Goal: Task Accomplishment & Management: Use online tool/utility

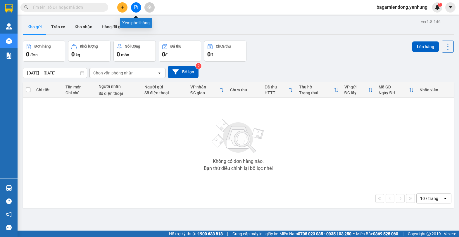
click at [138, 8] on icon "file-add" at bounding box center [136, 7] width 4 height 4
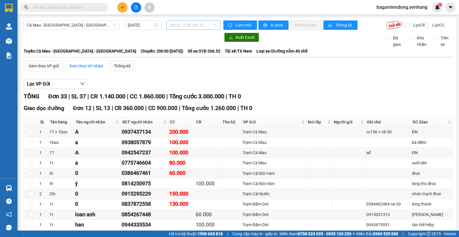
click at [213, 26] on span "08:00 - 51B-266.52" at bounding box center [193, 25] width 47 height 9
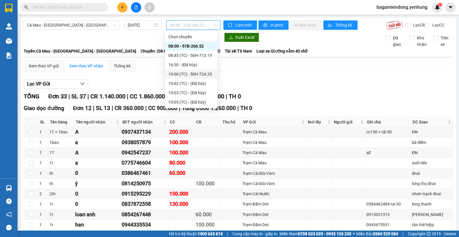
click at [207, 74] on div "19:00 (TC) - 50H-724.25" at bounding box center [191, 74] width 46 height 6
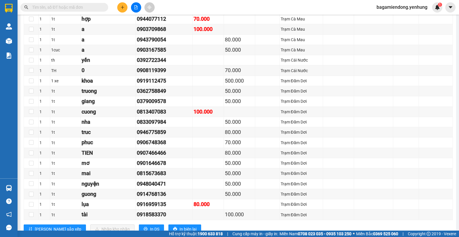
scroll to position [747, 0]
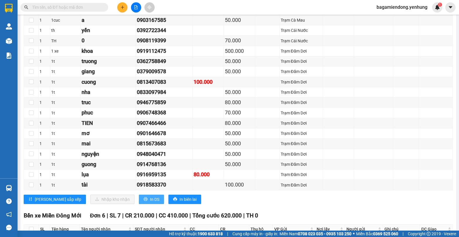
click at [150, 203] on span "In DS" at bounding box center [154, 200] width 9 height 6
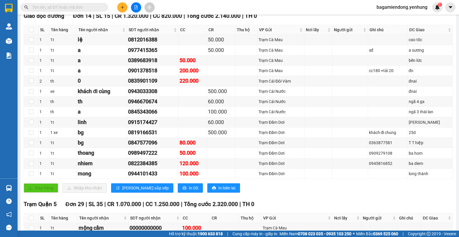
scroll to position [0, 0]
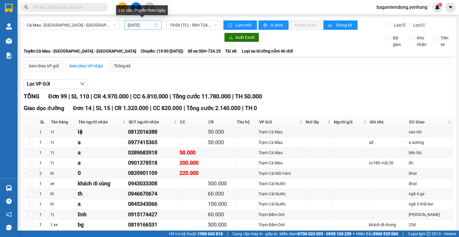
click at [154, 22] on div "[DATE]" at bounding box center [143, 25] width 30 height 6
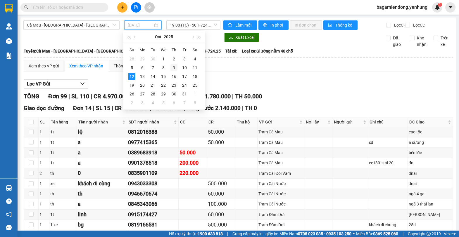
click at [175, 68] on div "9" at bounding box center [174, 67] width 7 height 7
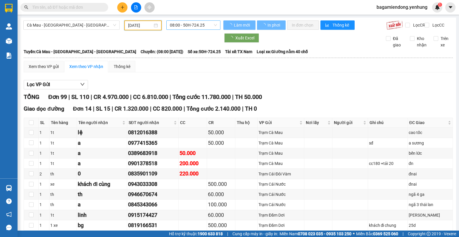
type input "[DATE]"
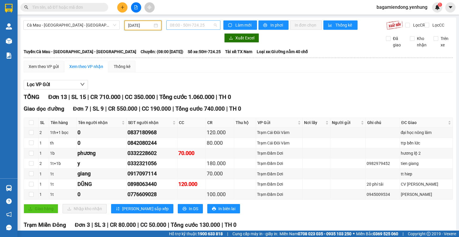
click at [214, 24] on span "08:00 - 50H-724.25" at bounding box center [193, 25] width 47 height 9
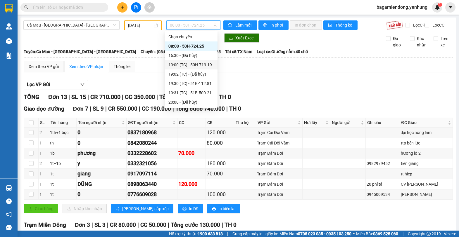
click at [209, 66] on div "19:00 (TC) - 50H-713.19" at bounding box center [191, 65] width 46 height 6
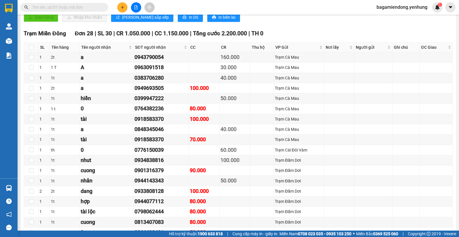
scroll to position [334, 0]
